Goal: Task Accomplishment & Management: Complete application form

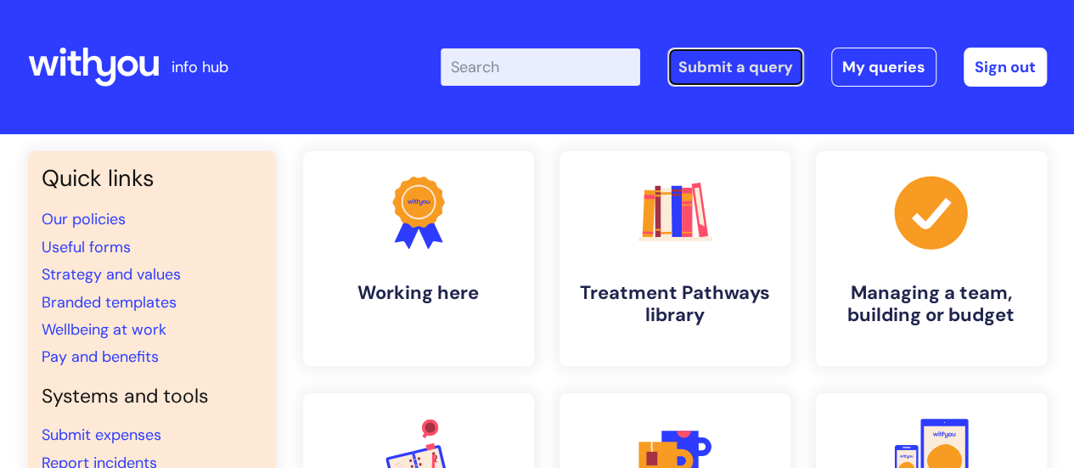
click at [721, 64] on link "Submit a query" at bounding box center [735, 67] width 137 height 39
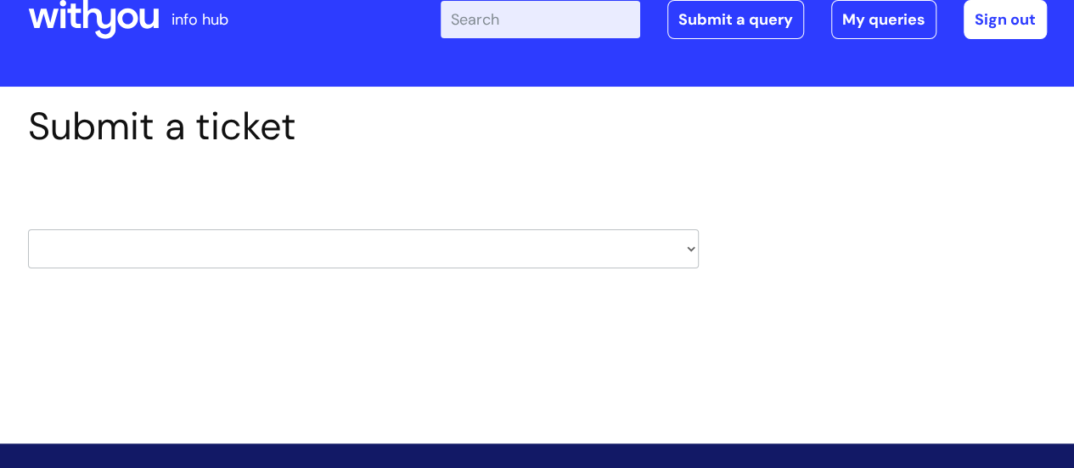
scroll to position [85, 0]
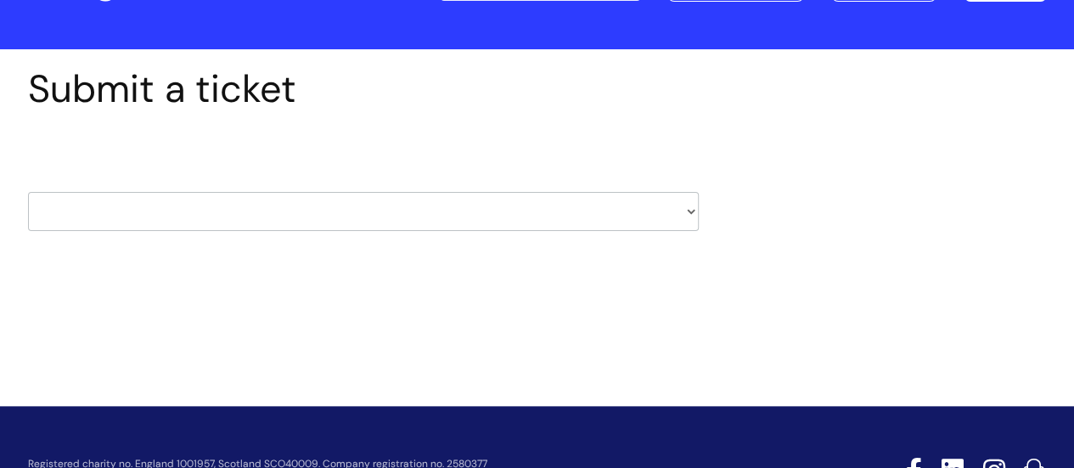
click at [688, 213] on select "HR / People IT and Support Clinical Drug Alerts Finance Accounts Data Support T…" at bounding box center [363, 211] width 670 height 39
select select "hr_/_people"
click at [28, 192] on select "HR / People IT and Support Clinical Drug Alerts Finance Accounts Data Support T…" at bounding box center [363, 211] width 670 height 39
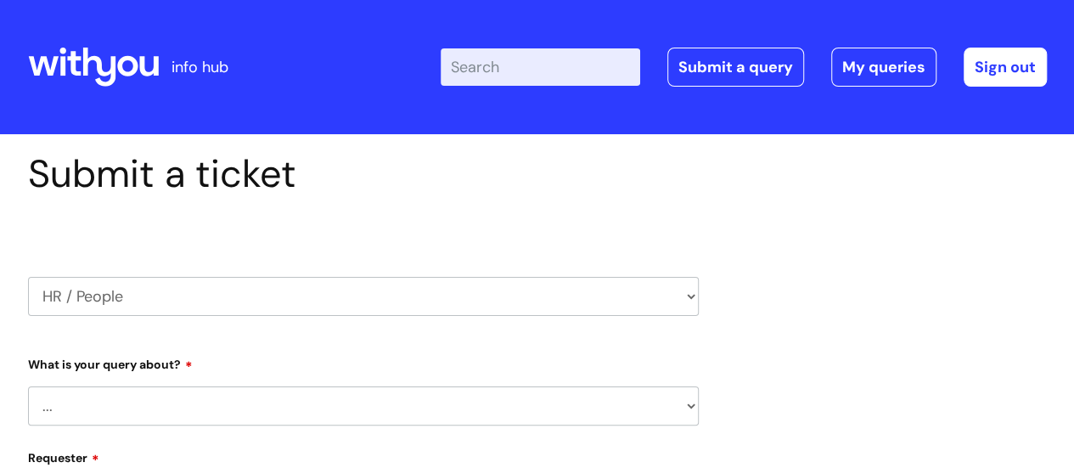
select select "80004286566"
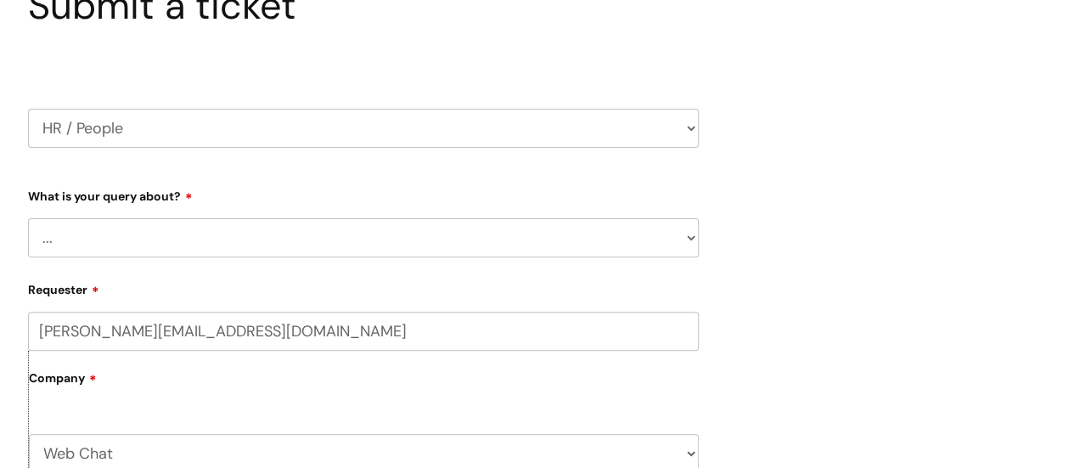
scroll to position [170, 0]
click at [693, 238] on select "... Absence Query Holiday Query Employee change request General HR Query iTrent…" at bounding box center [363, 235] width 670 height 39
select select "Pay Query"
click at [28, 216] on select "... Absence Query Holiday Query Employee change request General HR Query iTrent…" at bounding box center [363, 235] width 670 height 39
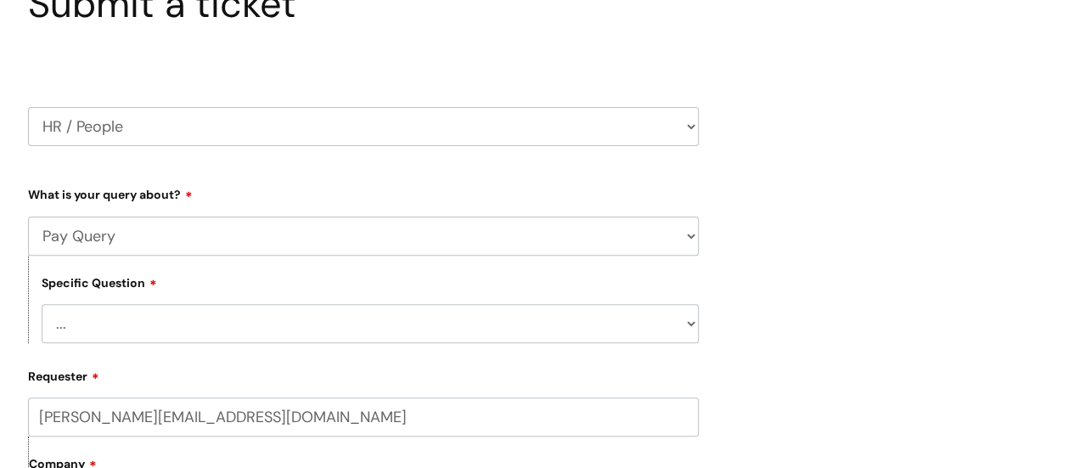
click at [687, 327] on select "... I don’t understand my payslip I think I have been overpaid I think I have b…" at bounding box center [370, 323] width 657 height 39
select select "Other payslip query"
click at [42, 305] on select "... I don’t understand my payslip I think I have been overpaid I think I have b…" at bounding box center [370, 323] width 657 height 39
click at [692, 241] on select "... Absence Query Holiday Query Employee change request General HR Query iTrent…" at bounding box center [363, 235] width 670 height 39
click at [295, 377] on label "Requester" at bounding box center [363, 373] width 670 height 20
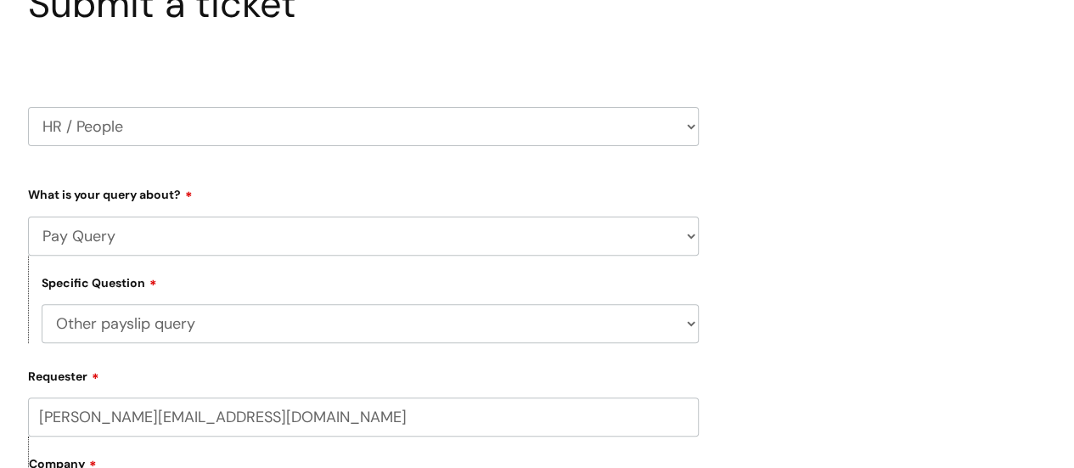
click at [295, 397] on input "leon.pepper@wearewithyou.org.uk" at bounding box center [363, 416] width 670 height 39
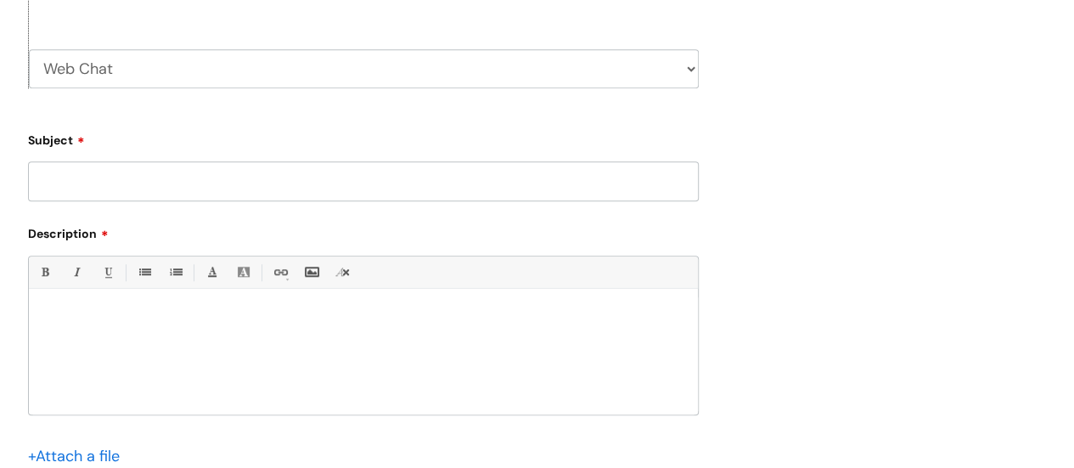
scroll to position [679, 0]
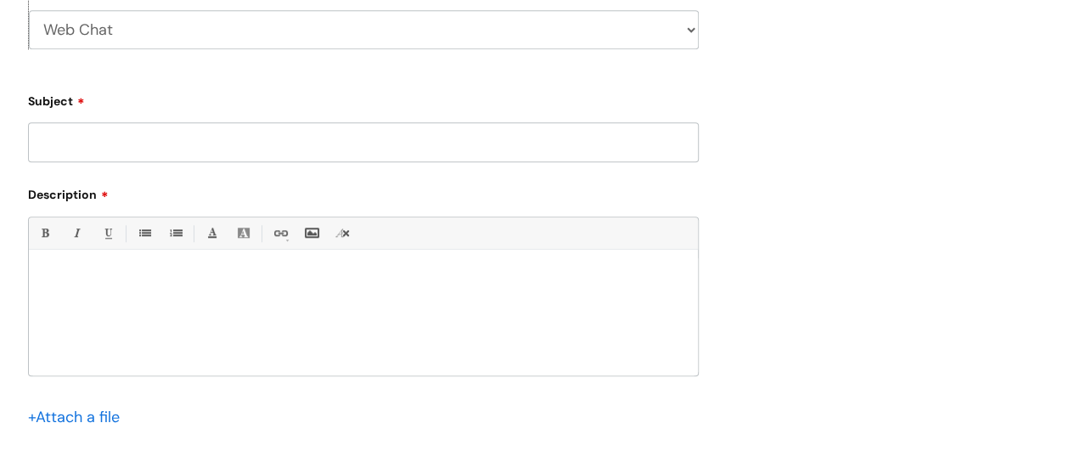
click at [89, 146] on input "Subject" at bounding box center [363, 141] width 670 height 39
type input ";"
type input "P"
type input "p"
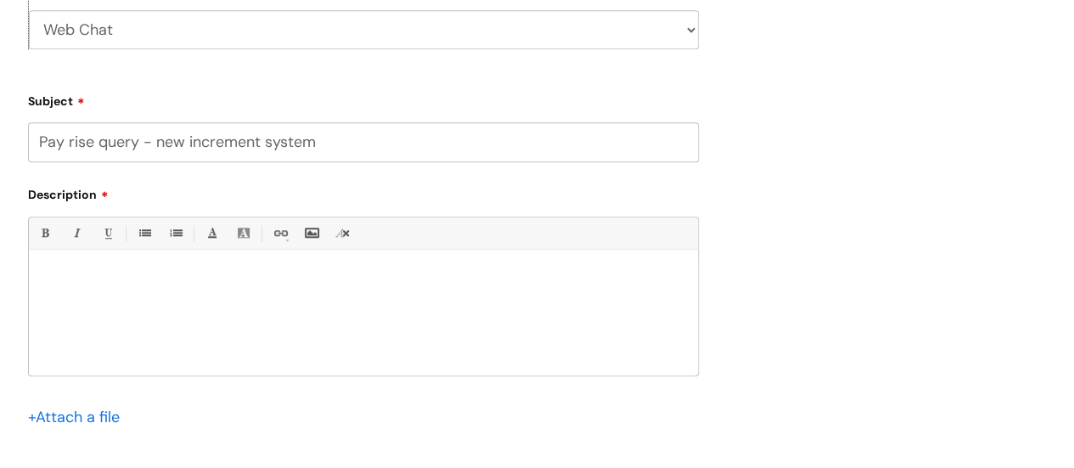
type input "Pay rise query - new increment system"
click at [76, 271] on div at bounding box center [363, 316] width 669 height 117
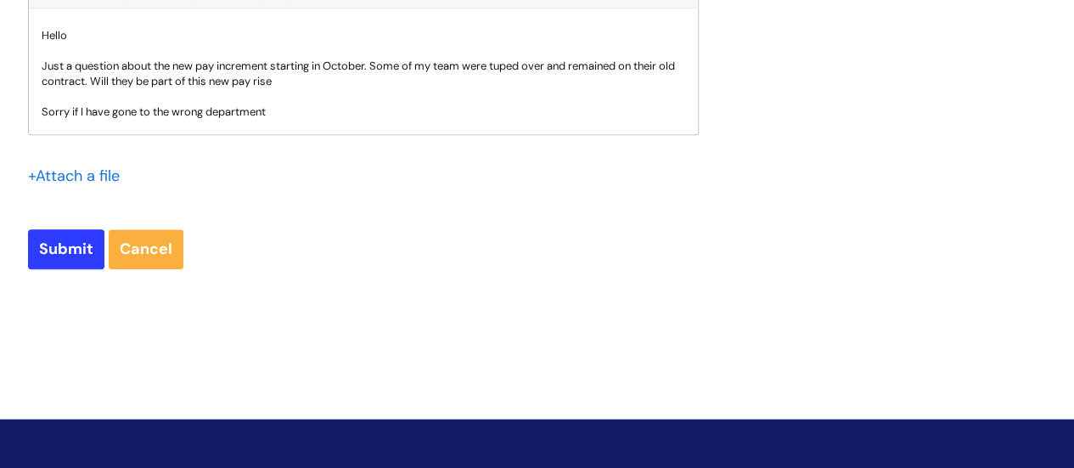
scroll to position [934, 0]
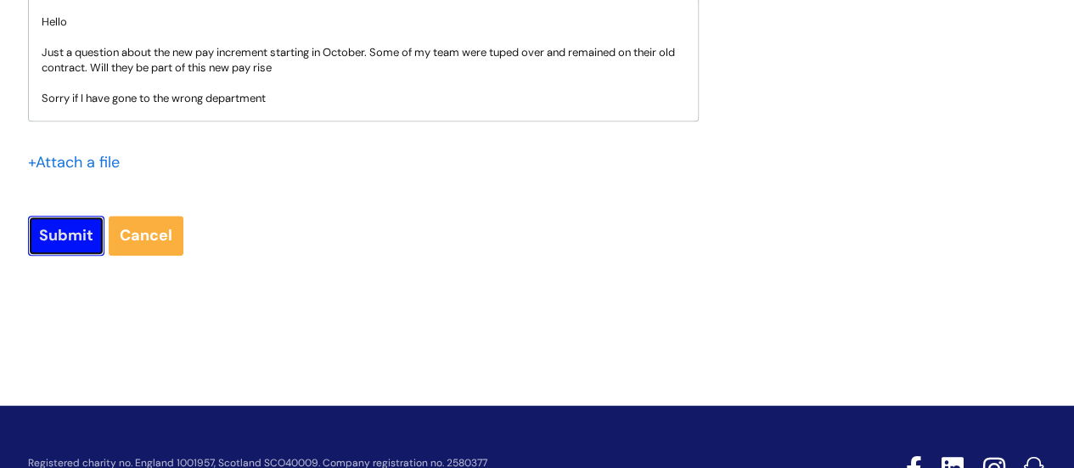
click at [50, 240] on input "Submit" at bounding box center [66, 235] width 76 height 39
type input "Please Wait..."
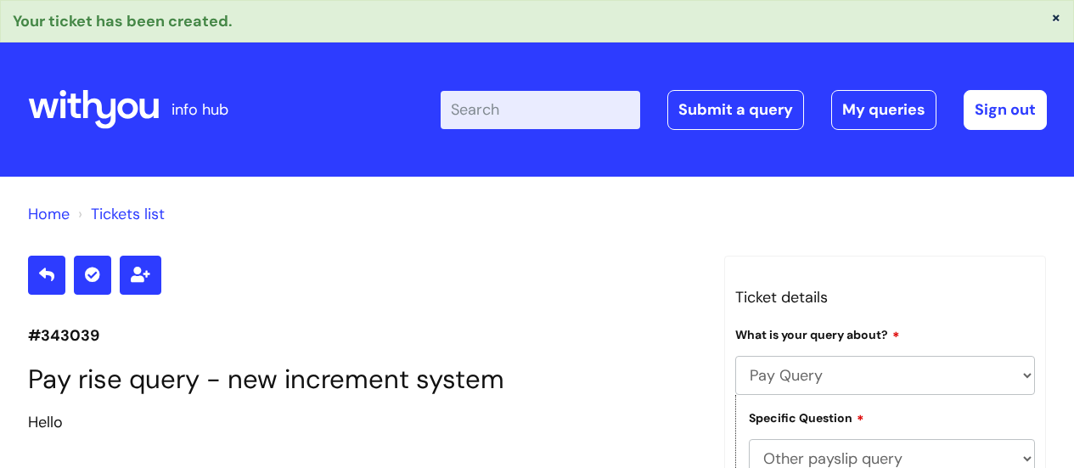
select select "Pay Query"
select select "Other payslip query"
